Goal: Task Accomplishment & Management: Manage account settings

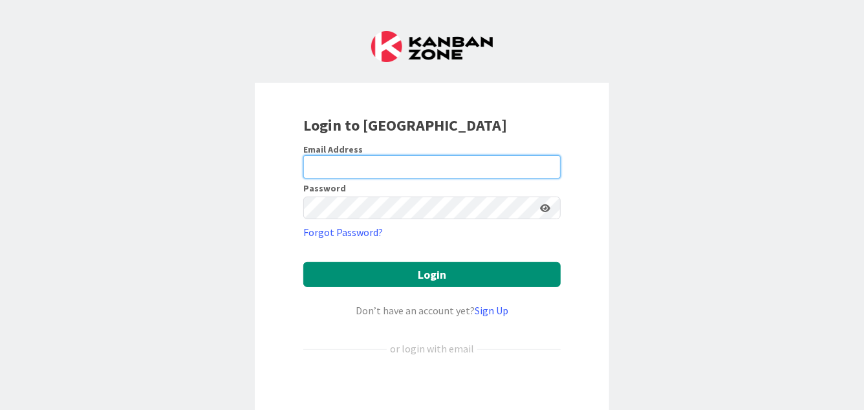
click at [375, 162] on input "email" at bounding box center [431, 166] width 257 height 23
type input "[PERSON_NAME][EMAIL_ADDRESS][PERSON_NAME][DOMAIN_NAME]"
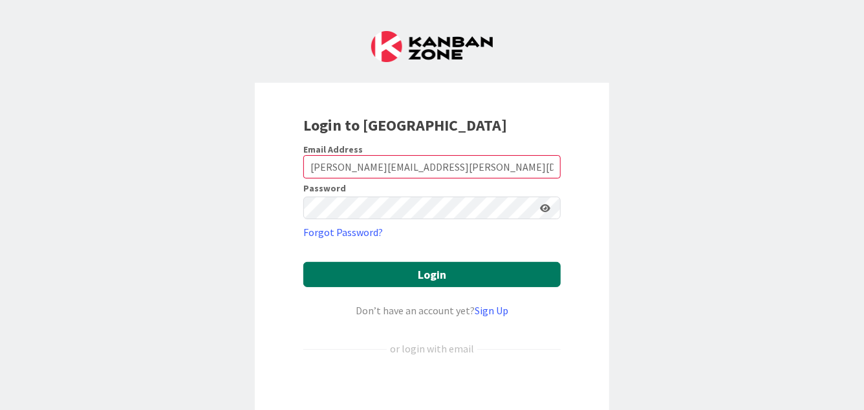
click at [418, 281] on button "Login" at bounding box center [431, 274] width 257 height 25
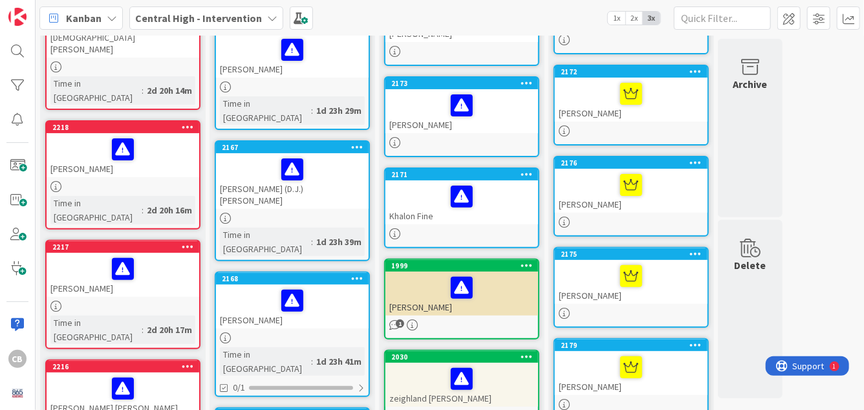
scroll to position [138, 0]
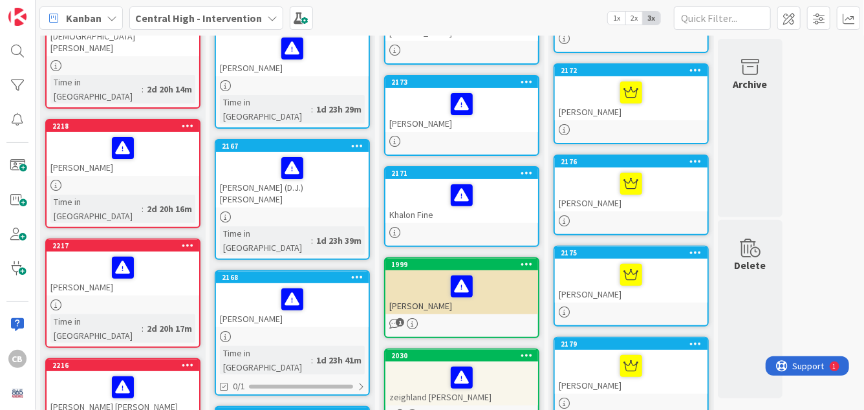
click at [326, 286] on div at bounding box center [292, 299] width 145 height 27
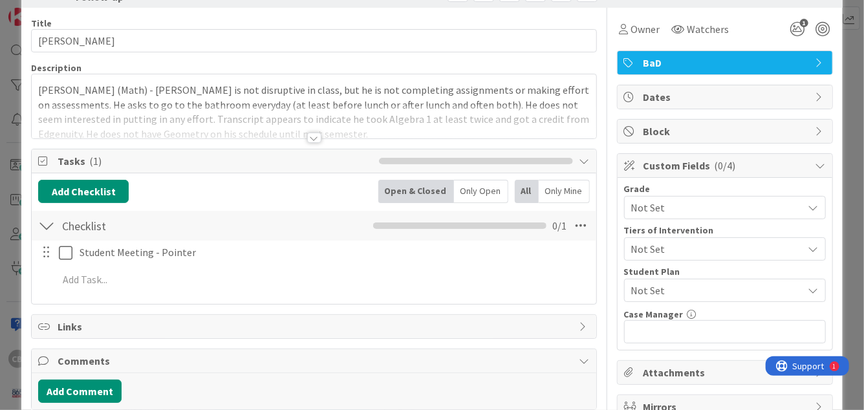
scroll to position [44, 0]
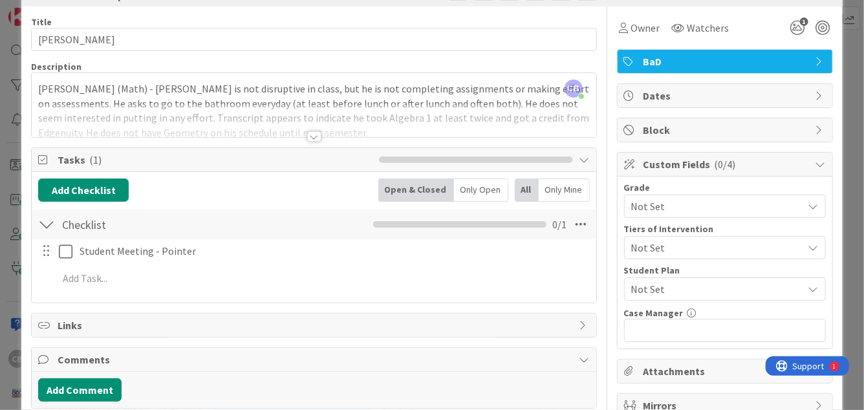
click at [310, 135] on div at bounding box center [314, 136] width 14 height 10
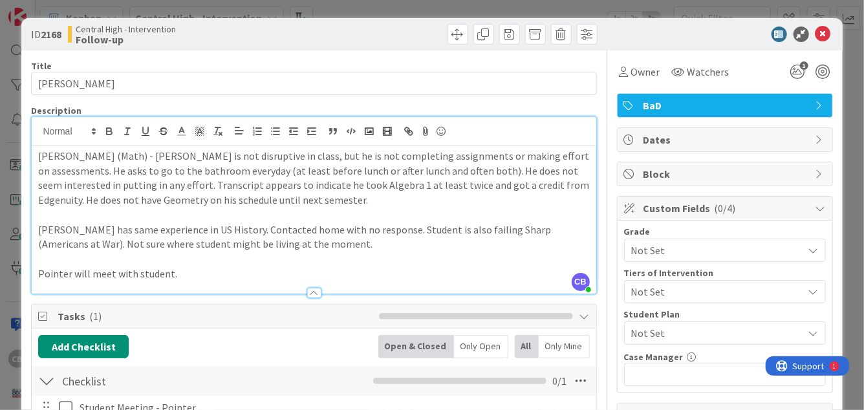
scroll to position [1, 0]
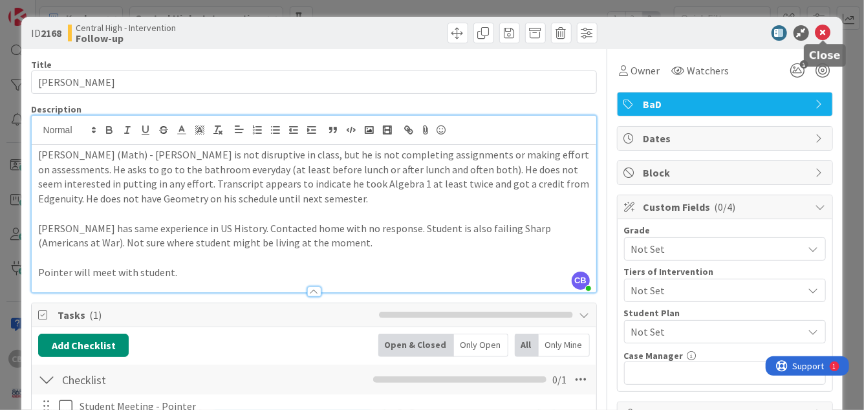
click at [824, 32] on icon at bounding box center [823, 33] width 16 height 16
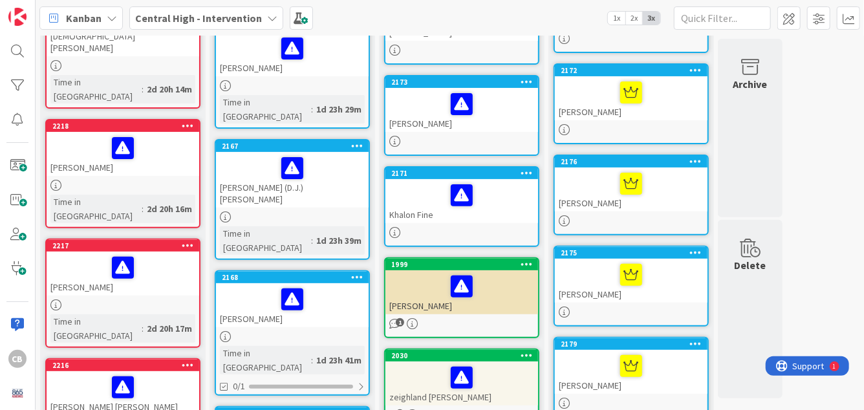
click at [318, 168] on div "[PERSON_NAME] (D.J.) [PERSON_NAME]" at bounding box center [292, 180] width 153 height 56
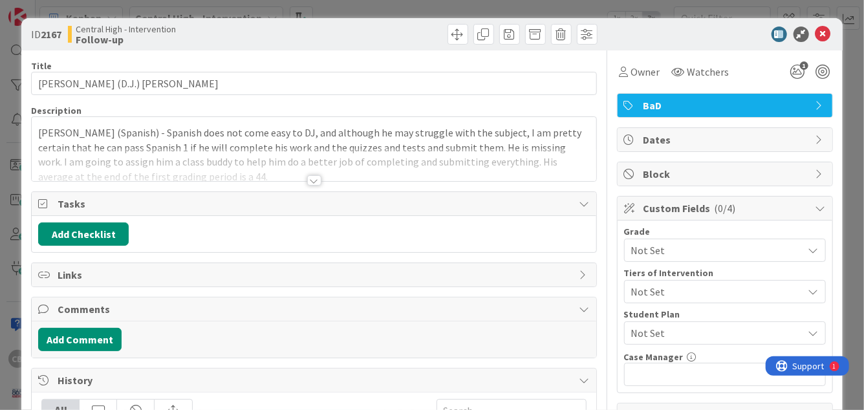
click at [315, 178] on div at bounding box center [314, 180] width 14 height 10
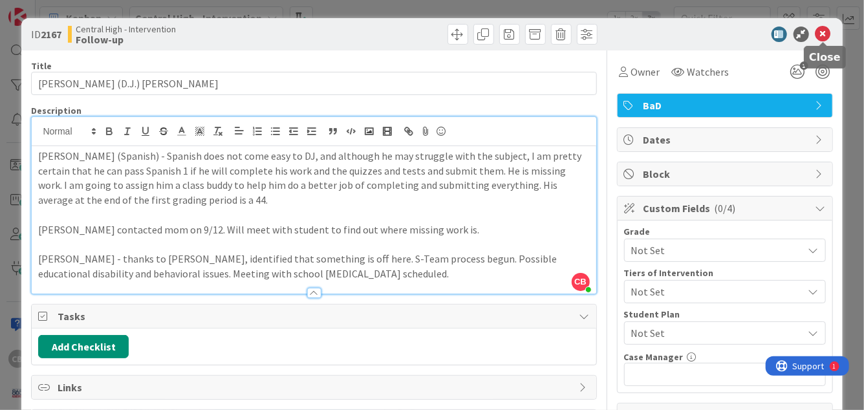
click at [824, 39] on icon at bounding box center [823, 35] width 16 height 16
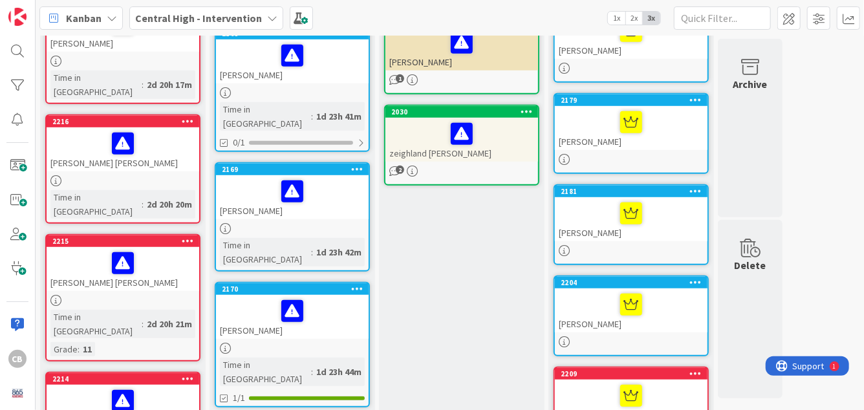
scroll to position [383, 0]
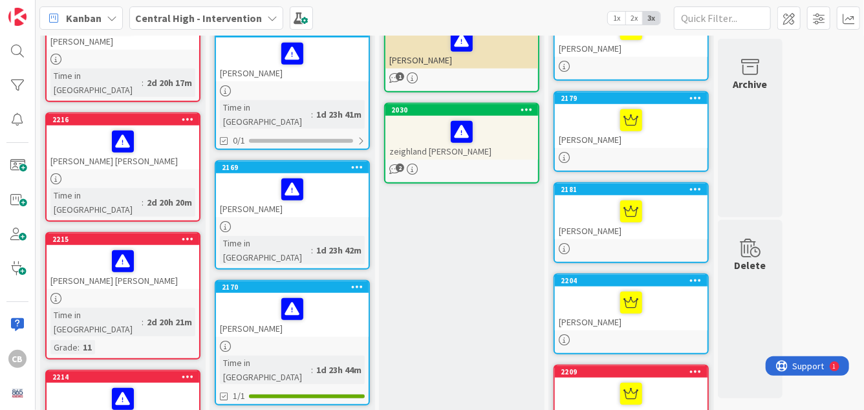
click at [330, 176] on div at bounding box center [292, 189] width 145 height 27
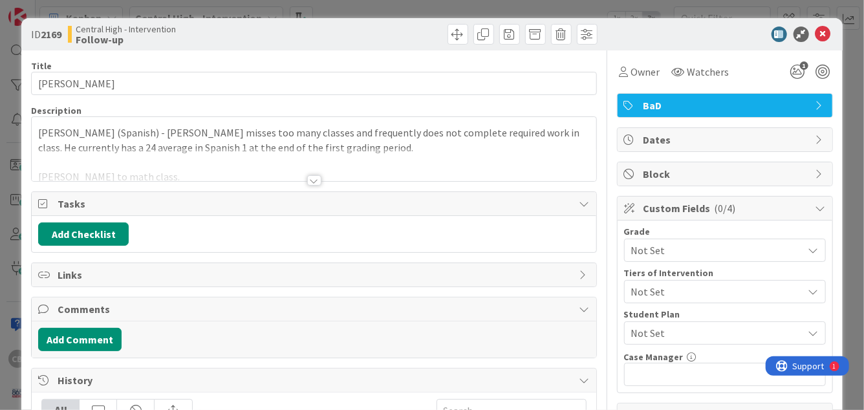
click at [314, 180] on div at bounding box center [314, 180] width 14 height 10
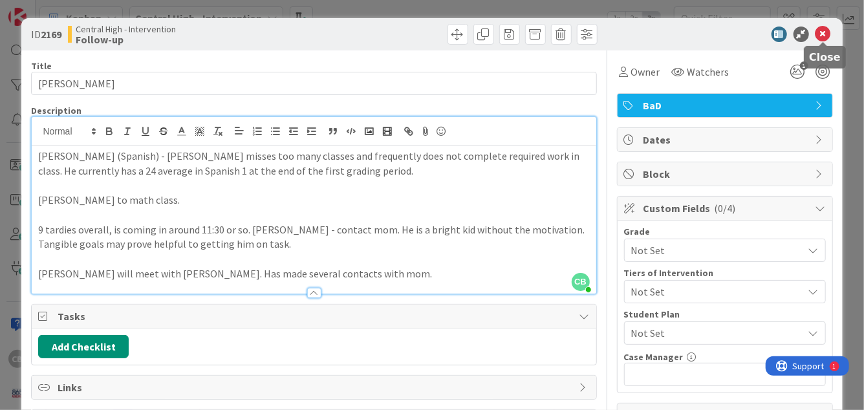
click at [824, 35] on icon at bounding box center [823, 35] width 16 height 16
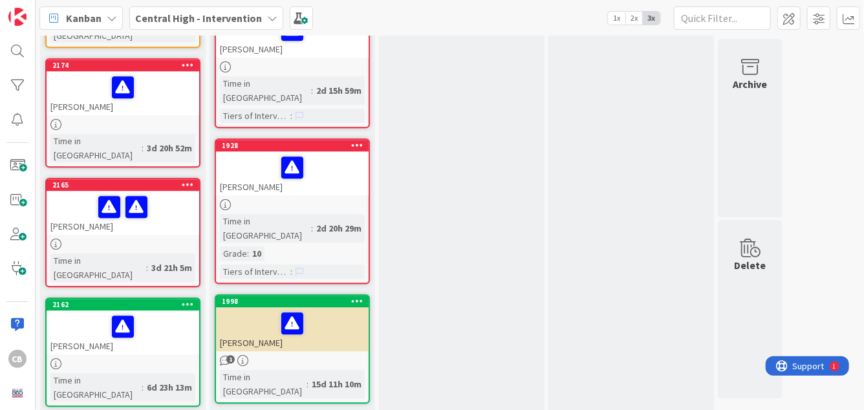
scroll to position [1573, 0]
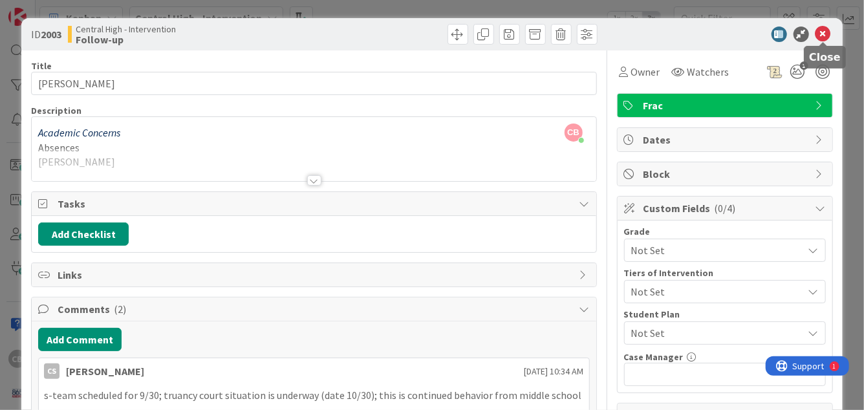
click at [822, 37] on icon at bounding box center [823, 35] width 16 height 16
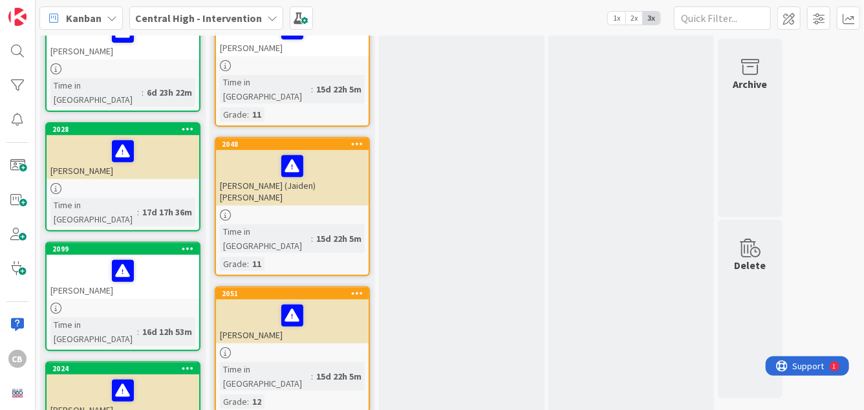
scroll to position [2582, 0]
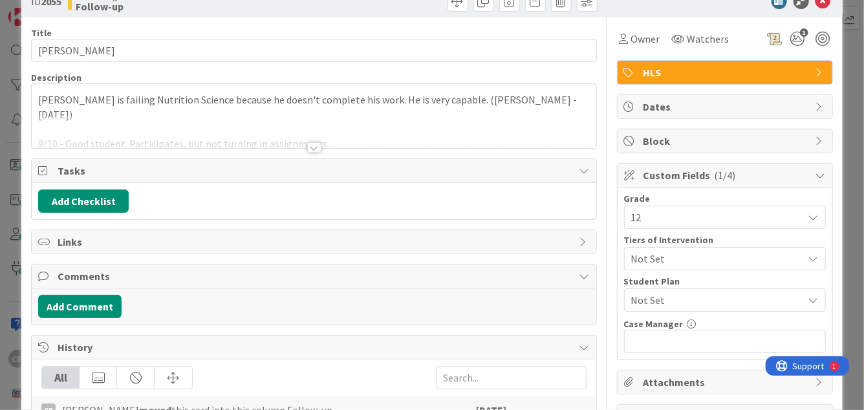
scroll to position [38, 0]
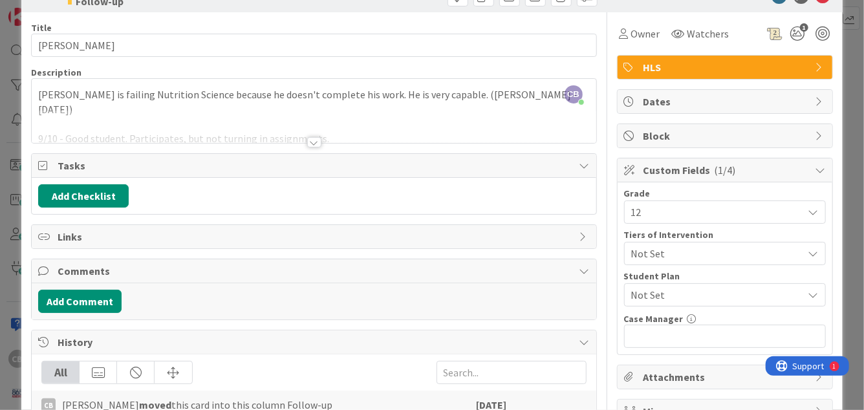
click at [314, 142] on div at bounding box center [314, 142] width 14 height 10
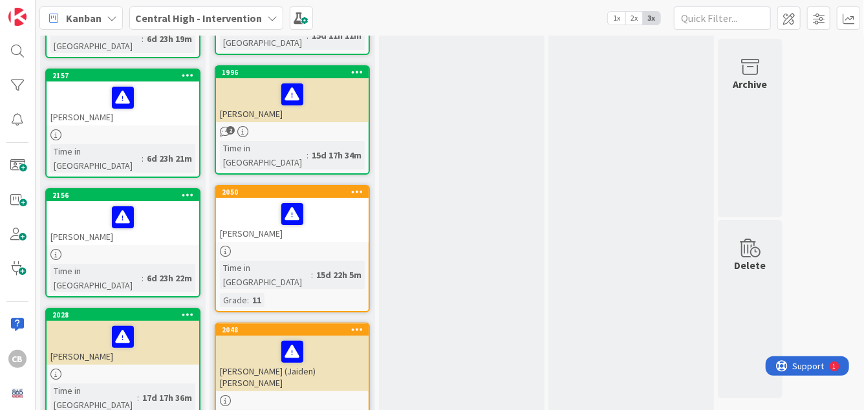
scroll to position [2346, 0]
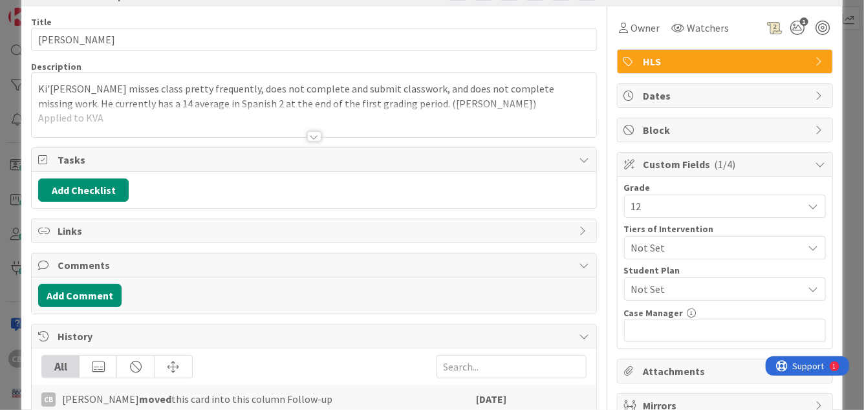
scroll to position [45, 0]
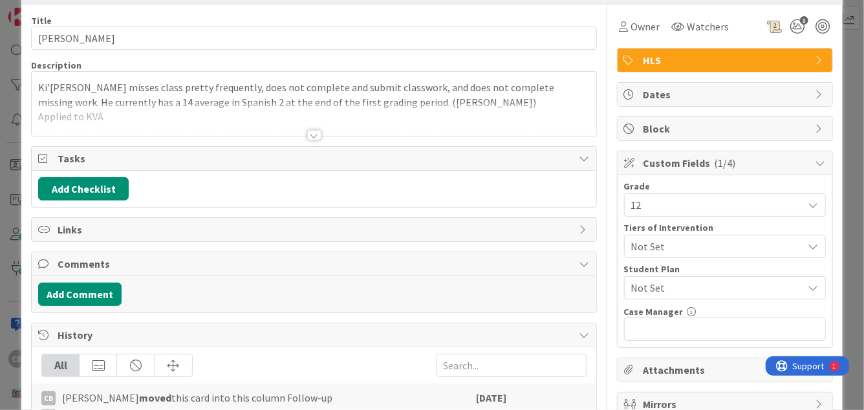
click at [315, 136] on div at bounding box center [314, 135] width 14 height 10
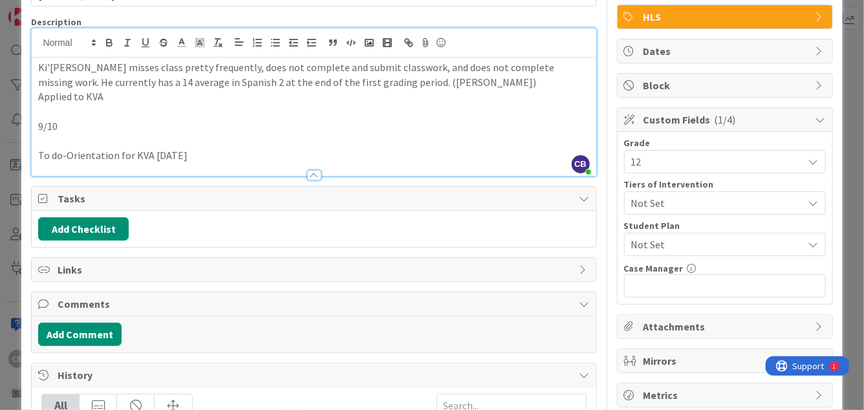
scroll to position [0, 0]
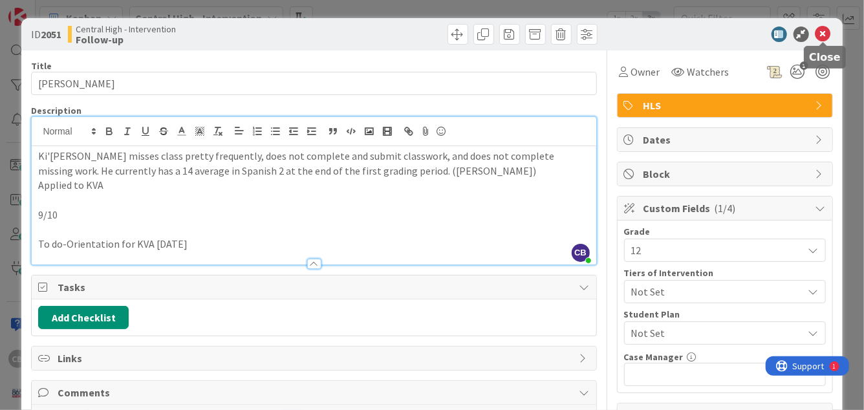
click at [825, 36] on icon at bounding box center [823, 35] width 16 height 16
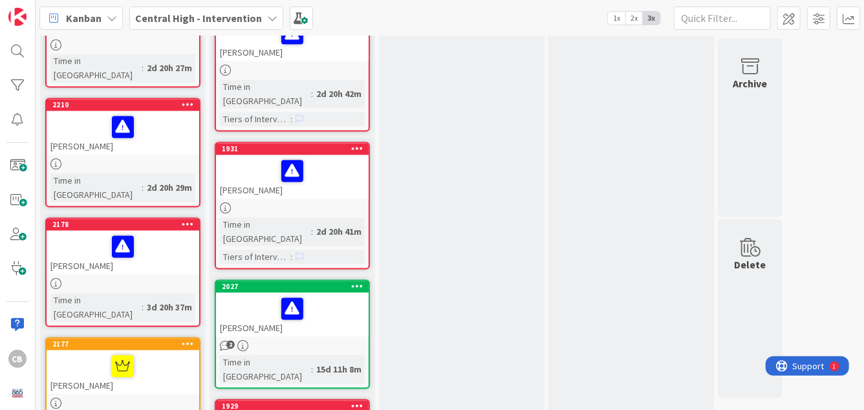
scroll to position [1200, 0]
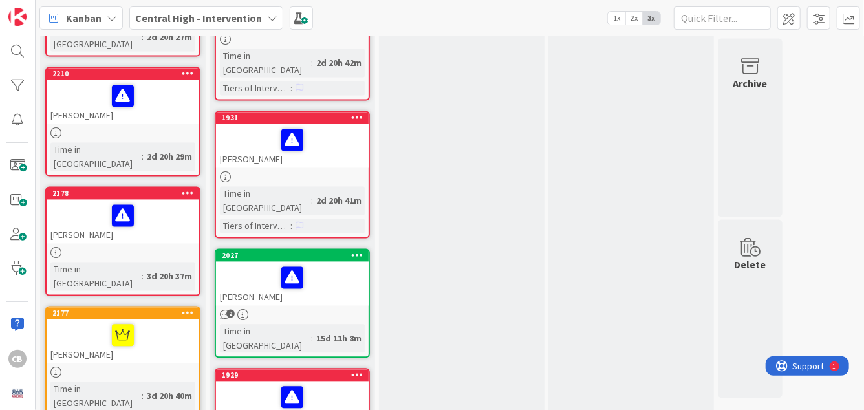
click at [180, 322] on div at bounding box center [122, 335] width 145 height 27
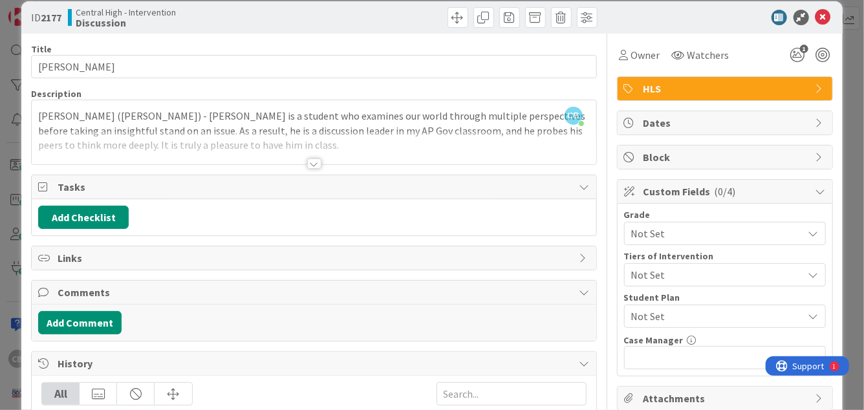
scroll to position [18, 0]
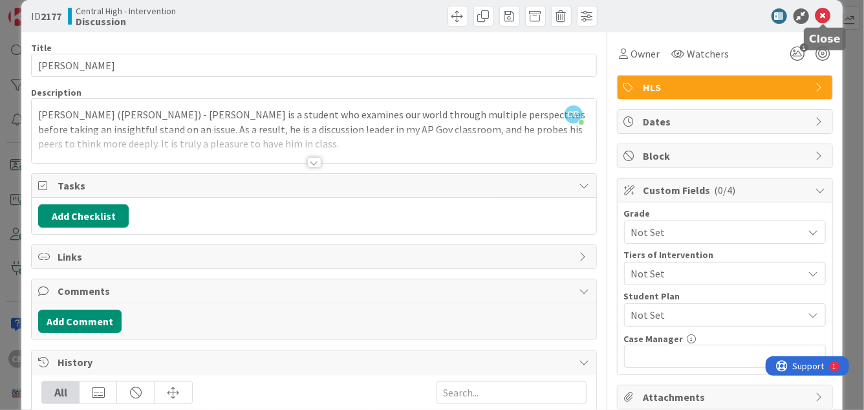
click at [826, 19] on icon at bounding box center [823, 16] width 16 height 16
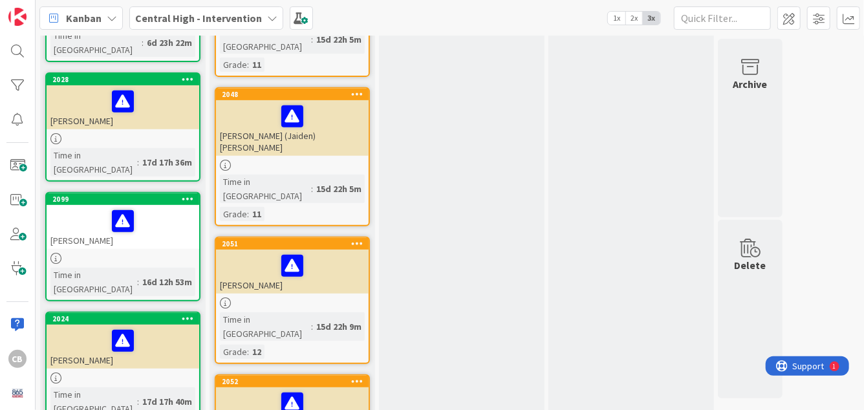
scroll to position [2639, 0]
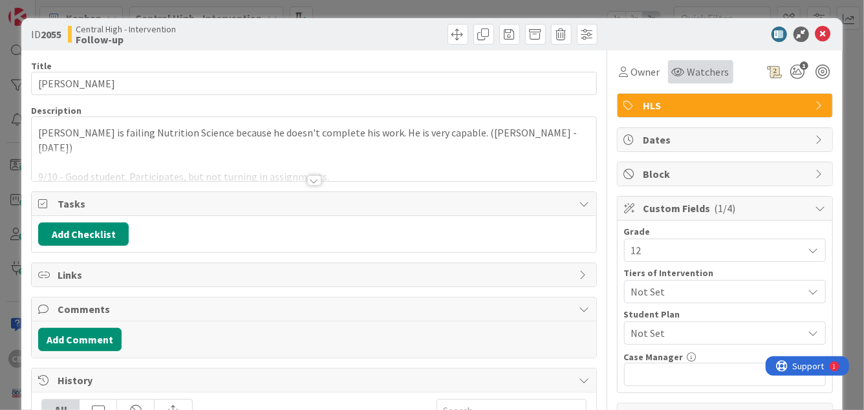
click at [696, 74] on span "Watchers" at bounding box center [708, 72] width 42 height 16
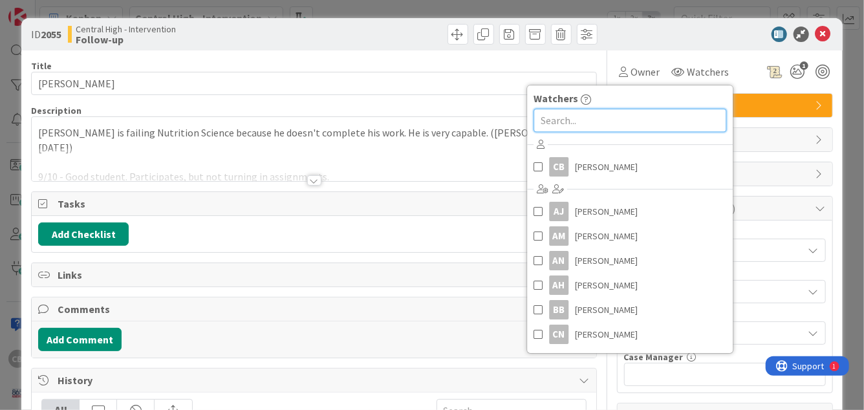
click at [584, 128] on input "text" at bounding box center [629, 120] width 193 height 23
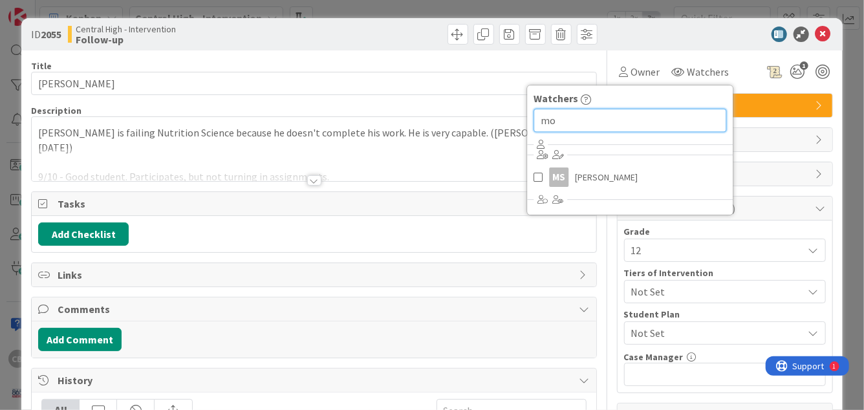
type input "m"
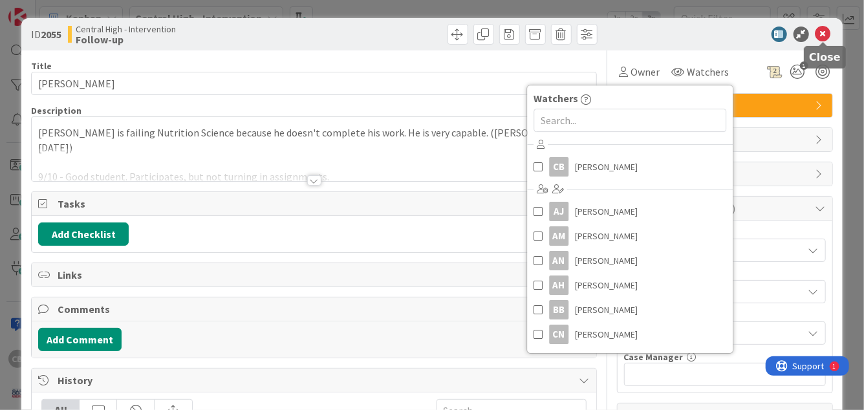
click at [822, 35] on icon at bounding box center [823, 35] width 16 height 16
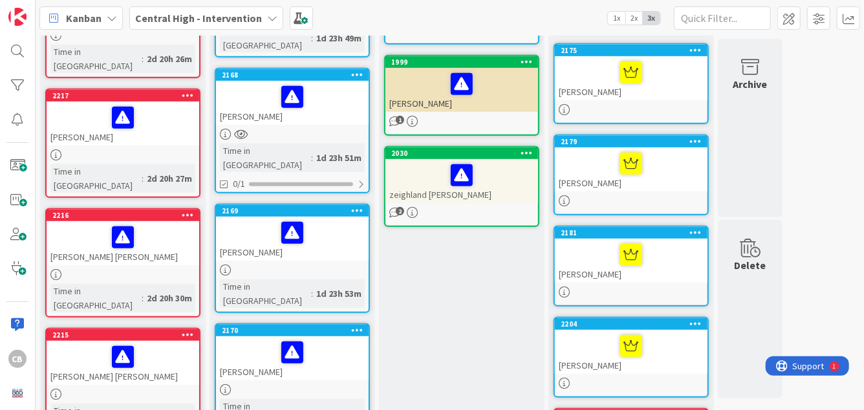
scroll to position [399, 0]
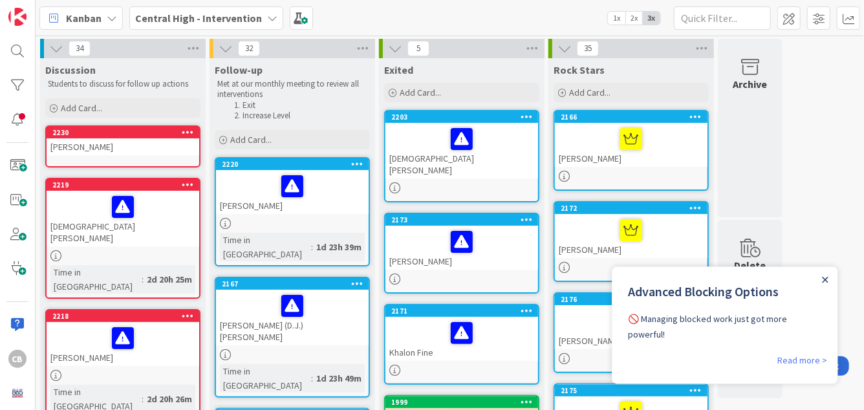
click at [825, 277] on icon "Close Announcement" at bounding box center [824, 279] width 6 height 6
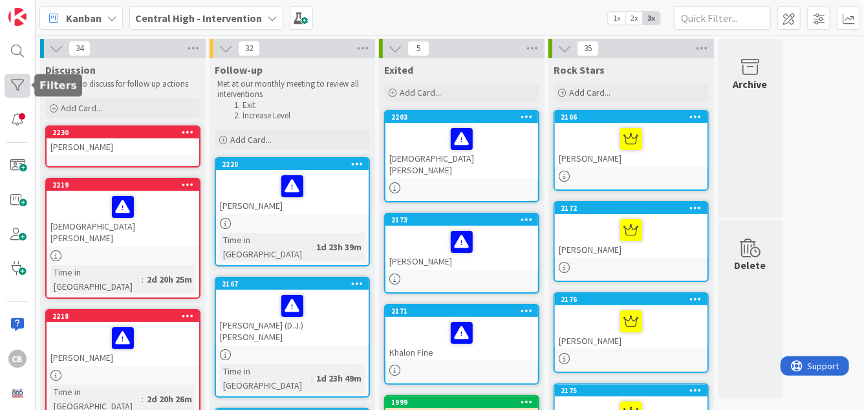
click at [17, 89] on div at bounding box center [18, 86] width 26 height 24
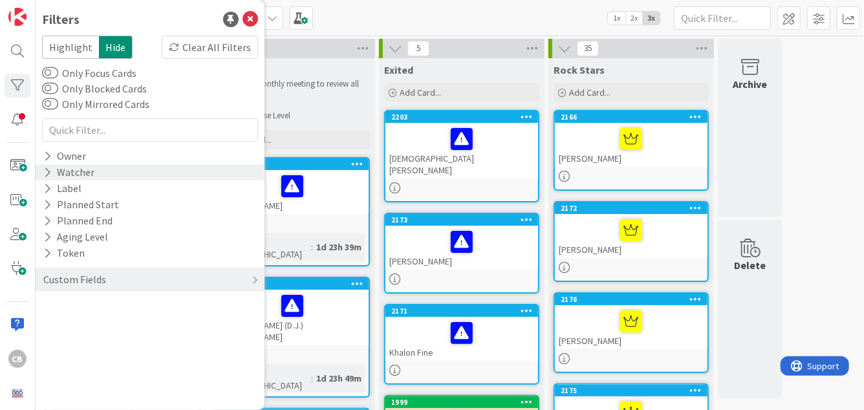
click at [54, 176] on div "Watcher" at bounding box center [69, 172] width 54 height 16
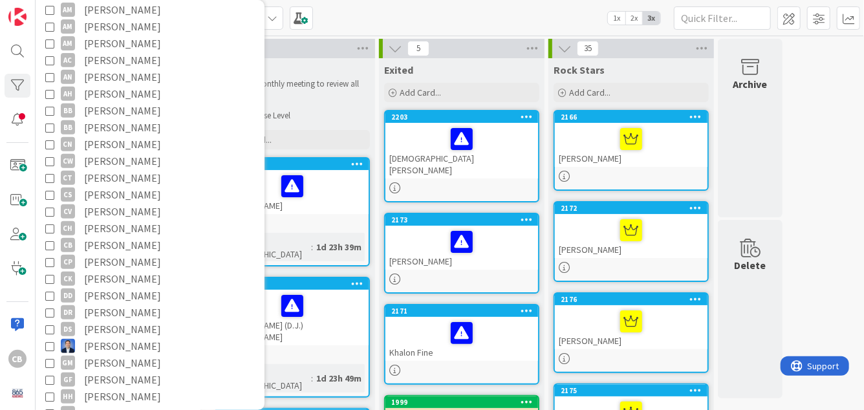
scroll to position [241, 0]
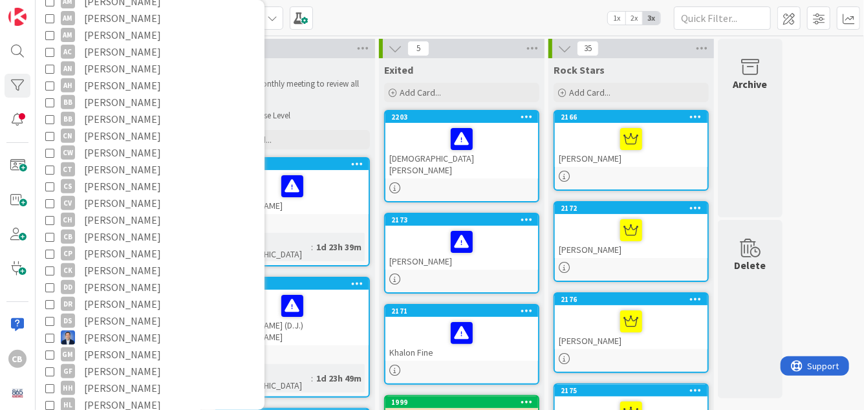
click at [49, 237] on icon at bounding box center [49, 236] width 9 height 9
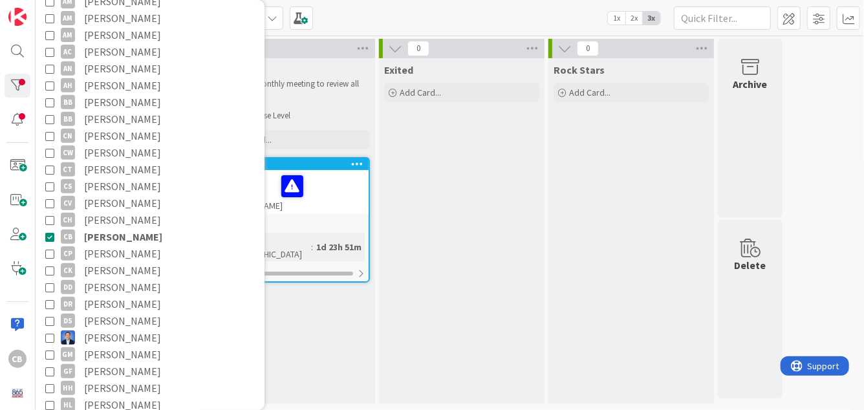
click at [325, 385] on div "Follow-up Met at our monthly meeting to review all interventions Exit Increase …" at bounding box center [291, 230] width 165 height 345
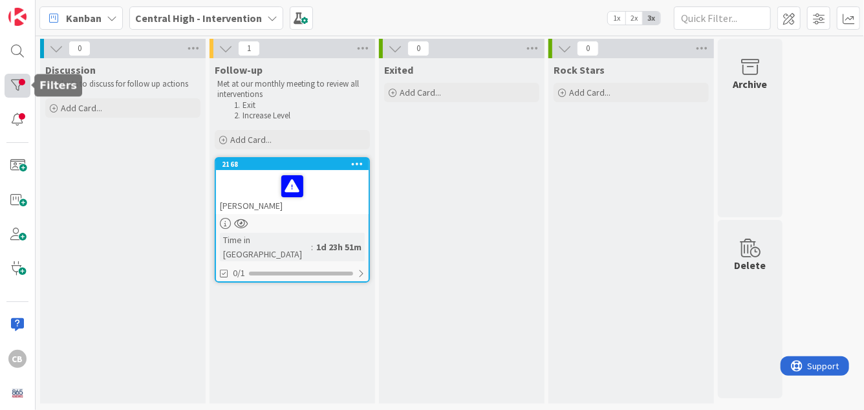
click at [17, 89] on div at bounding box center [18, 86] width 26 height 24
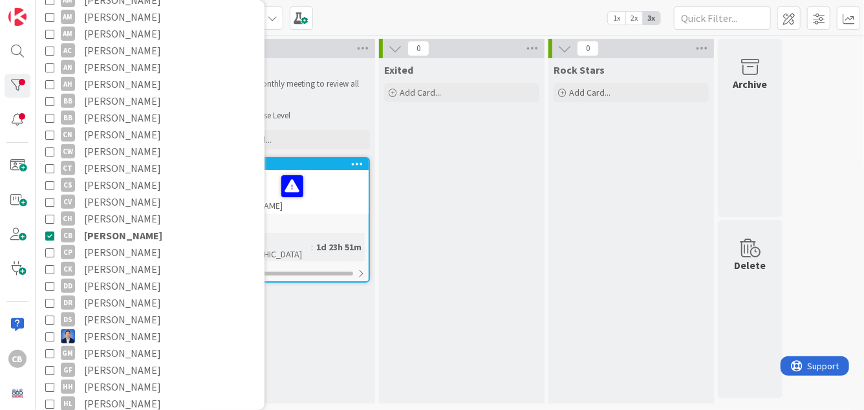
scroll to position [248, 0]
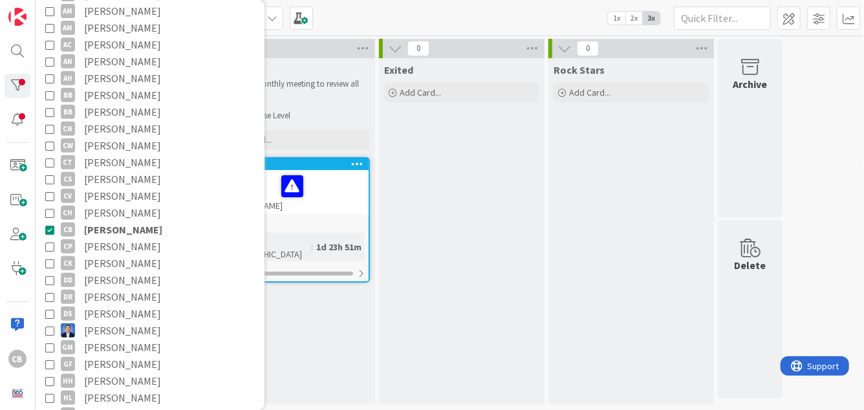
click at [50, 229] on icon at bounding box center [49, 229] width 9 height 9
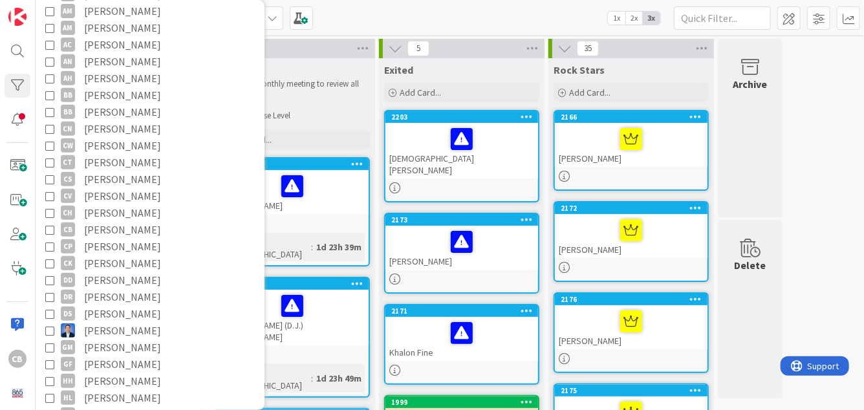
click at [344, 17] on div "Kanban Central High - Intervention 1x 2x 3x" at bounding box center [450, 18] width 828 height 36
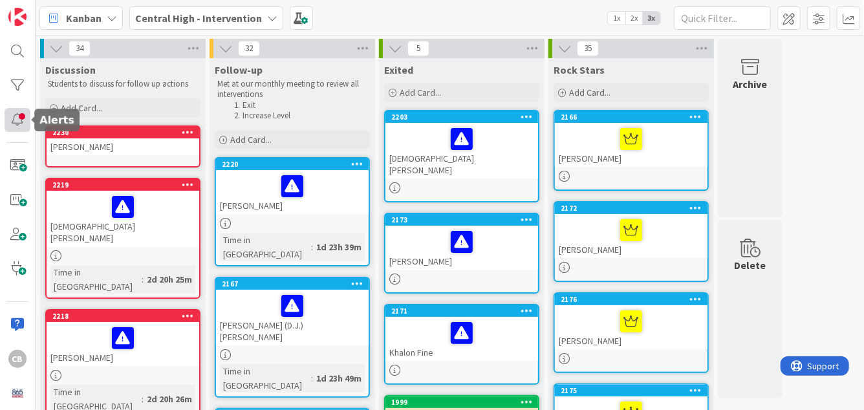
click at [19, 118] on div at bounding box center [18, 120] width 26 height 24
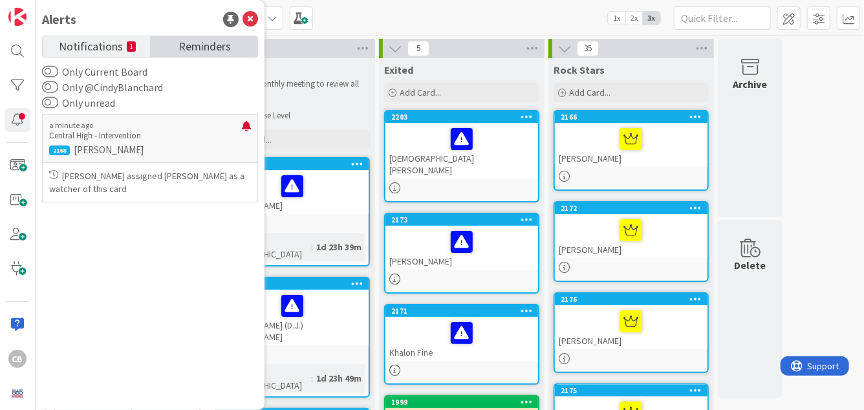
click at [211, 45] on span "Reminders" at bounding box center [204, 45] width 52 height 18
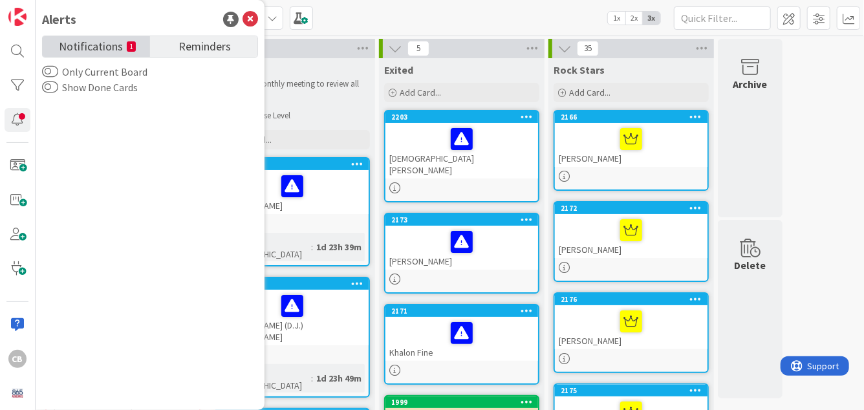
click at [77, 53] on span "Notifications" at bounding box center [91, 45] width 64 height 18
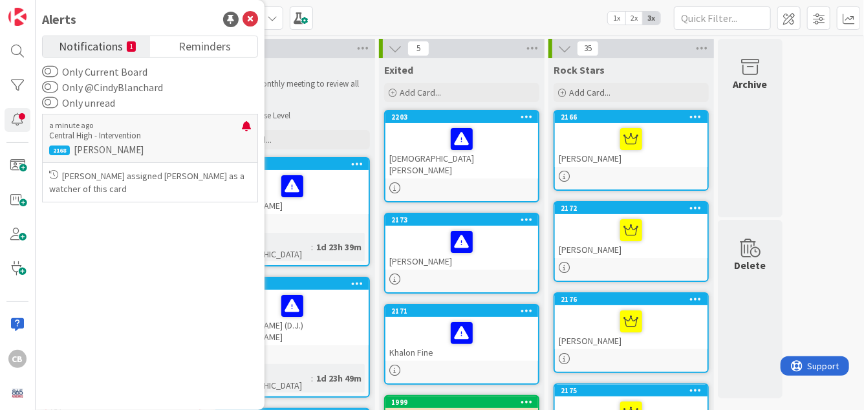
click at [116, 253] on div "a minute ago Central High - Intervention 2168 Isaac Hall Richard Morgan assigne…" at bounding box center [150, 256] width 216 height 290
click at [21, 122] on div at bounding box center [18, 120] width 26 height 24
click at [100, 236] on div "a minute ago Central High - Intervention 2168 Isaac Hall Richard Morgan assigne…" at bounding box center [150, 256] width 216 height 290
click at [19, 360] on div "CB" at bounding box center [17, 359] width 18 height 18
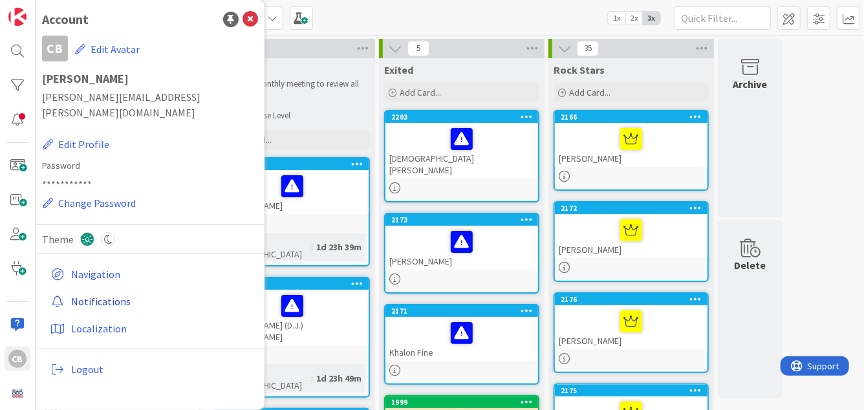
click at [103, 290] on link "Notifications" at bounding box center [151, 301] width 213 height 23
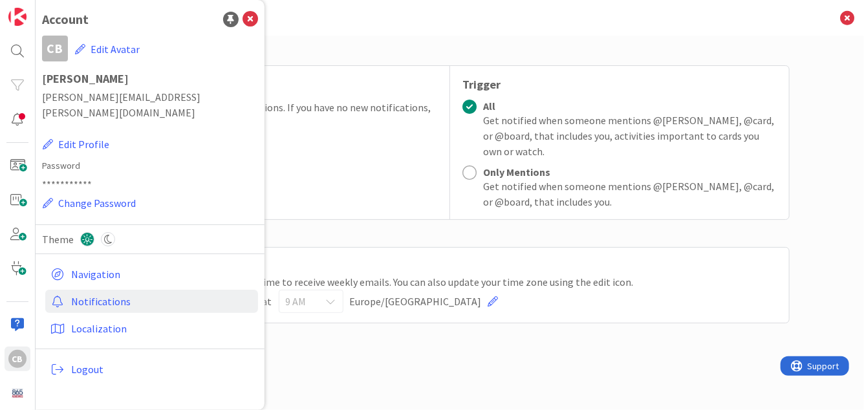
click at [414, 202] on div "Frequency Get a summary of your notifications. If you have no new notifications…" at bounding box center [280, 142] width 339 height 153
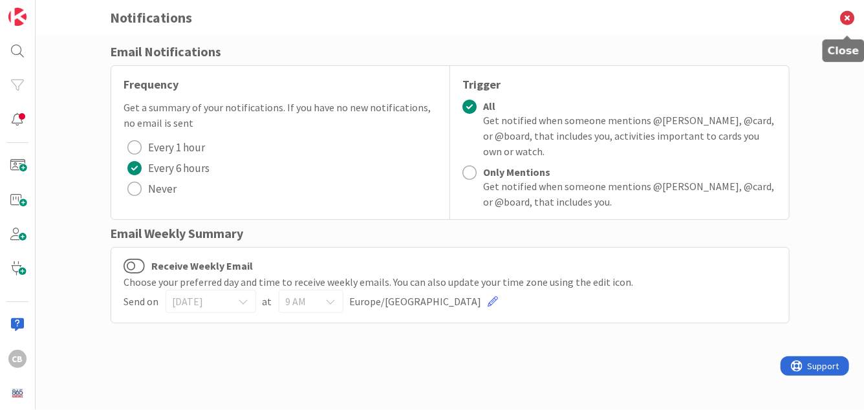
click at [849, 17] on icon at bounding box center [847, 18] width 34 height 36
